Goal: Transaction & Acquisition: Purchase product/service

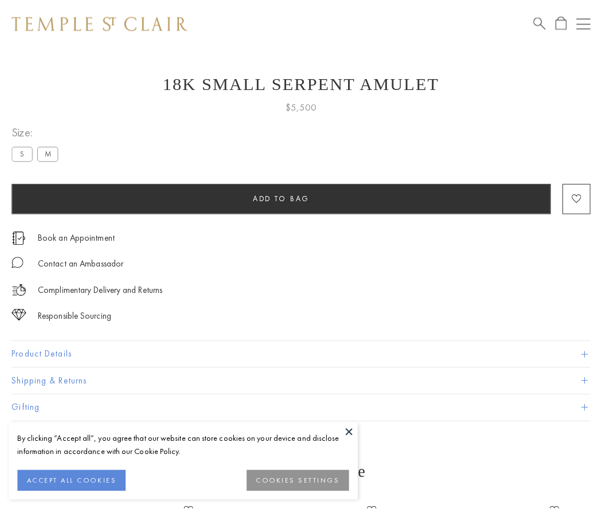
scroll to position [28, 0]
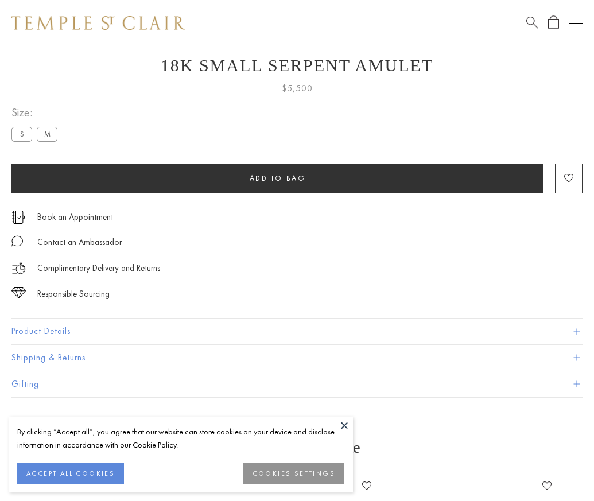
click at [277, 178] on span "Add to bag" at bounding box center [277, 178] width 56 height 10
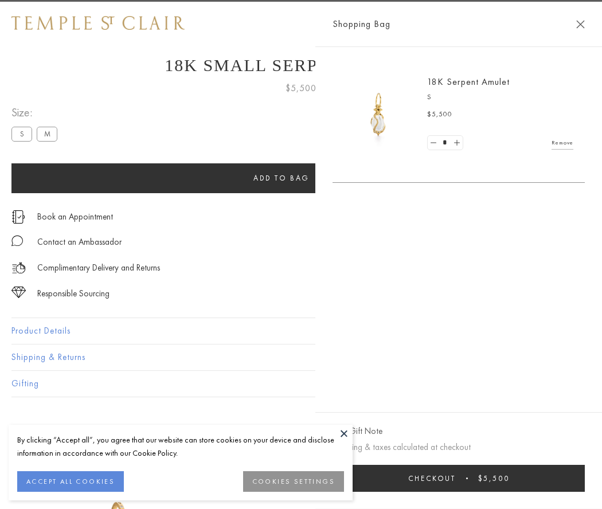
click at [487, 478] on button "Checkout $5,500" at bounding box center [459, 478] width 252 height 27
